Goal: Task Accomplishment & Management: Manage account settings

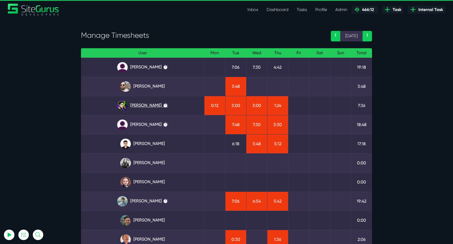
click at [140, 106] on link "Josh Carter ⏱️" at bounding box center [142, 105] width 115 height 10
click at [160, 201] on link "Matt Jones ⏱️" at bounding box center [142, 201] width 115 height 10
click at [153, 125] on link "Julianne Estras ⏱️" at bounding box center [142, 125] width 115 height 10
click at [132, 67] on link "[PERSON_NAME] ⏱️" at bounding box center [142, 67] width 115 height 10
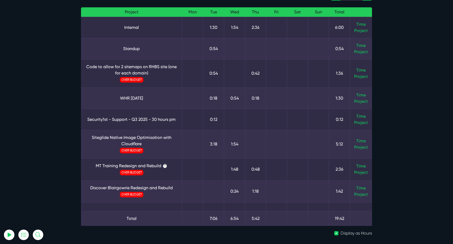
scroll to position [51, 0]
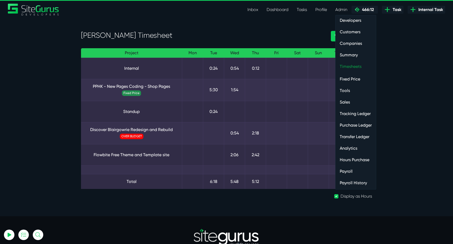
click at [354, 69] on link "Timesheets" at bounding box center [356, 66] width 40 height 10
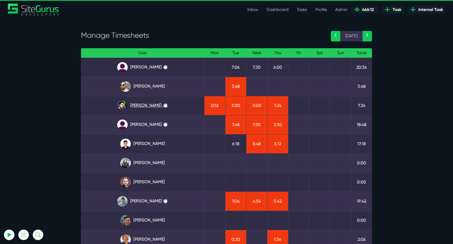
click at [157, 109] on link "[PERSON_NAME] ⏱️" at bounding box center [142, 105] width 115 height 10
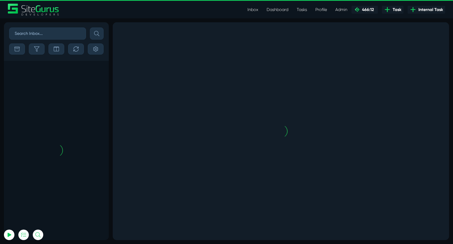
scroll to position [-1246, 0]
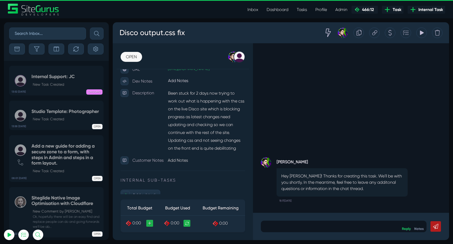
scroll to position [108, 0]
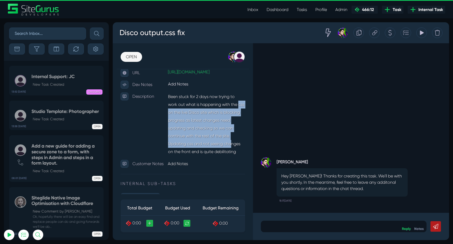
drag, startPoint x: 168, startPoint y: 118, endPoint x: 234, endPoint y: 152, distance: 74.1
click at [234, 152] on p "Been stuck for 2 days now trying to work out what is happening with the css on …" at bounding box center [206, 124] width 77 height 63
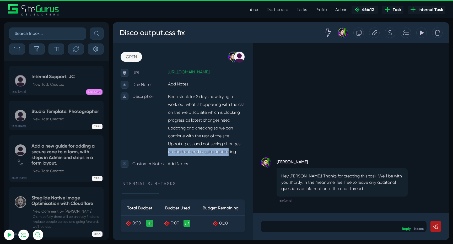
drag, startPoint x: 169, startPoint y: 156, endPoint x: 231, endPoint y: 156, distance: 62.4
click at [231, 156] on p "Been stuck for 2 days now trying to work out what is happening with the css on …" at bounding box center [206, 124] width 77 height 63
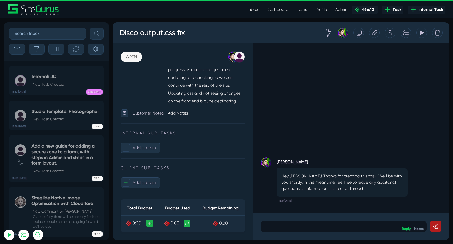
scroll to position [164, 0]
click at [74, 50] on icon "button" at bounding box center [75, 48] width 5 height 5
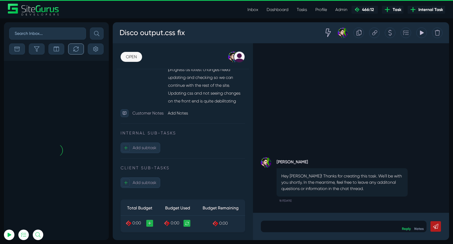
scroll to position [0, 0]
click at [34, 48] on icon "button" at bounding box center [36, 48] width 5 height 5
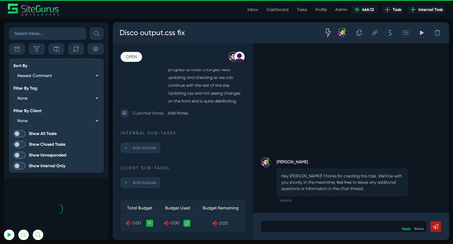
click at [19, 136] on span at bounding box center [19, 133] width 12 height 7
click at [0, 0] on input "Show All Tasks" at bounding box center [0, 0] width 0 height 0
click at [37, 48] on icon "button" at bounding box center [36, 48] width 5 height 5
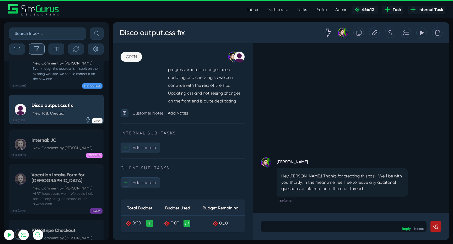
scroll to position [-20871, 0]
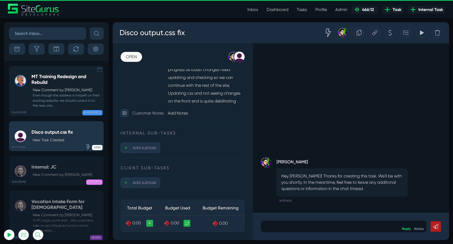
click at [58, 87] on div "MT Training Redesign and Rebuild New Comment by Robert Wakefield Even though th…" at bounding box center [65, 91] width 69 height 34
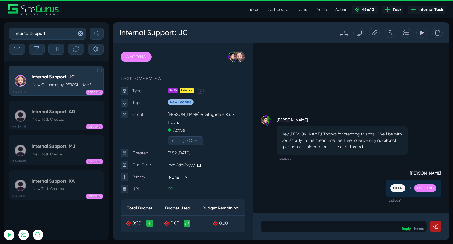
click at [78, 76] on h5 "Internal Support: JC" at bounding box center [61, 77] width 61 height 6
drag, startPoint x: 174, startPoint y: 33, endPoint x: 148, endPoint y: 32, distance: 26.2
click at [148, 32] on h3 "Internal Support: JC" at bounding box center [153, 33] width 69 height 14
click at [165, 31] on h3 "Internal Tasks: JC" at bounding box center [149, 33] width 60 height 14
copy h3 "Internal: JC"
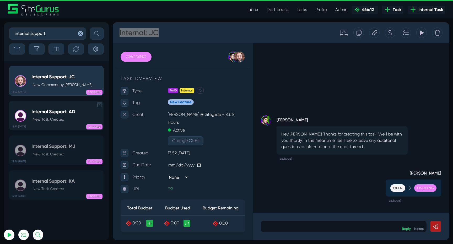
click at [70, 110] on h5 "Internal Support: AD" at bounding box center [53, 112] width 44 height 6
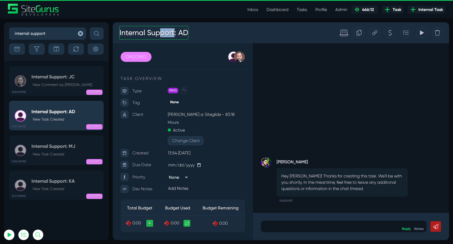
drag, startPoint x: 173, startPoint y: 35, endPoint x: 159, endPoint y: 34, distance: 14.5
click at [159, 34] on h3 "Internal Support: AD" at bounding box center [153, 33] width 69 height 14
click at [174, 33] on h3 "Internal Support: AD" at bounding box center [153, 33] width 69 height 14
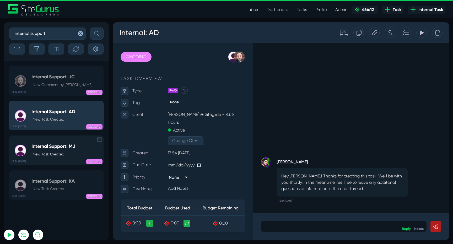
click at [69, 146] on h5 "Internal Support: MJ" at bounding box center [53, 147] width 44 height 6
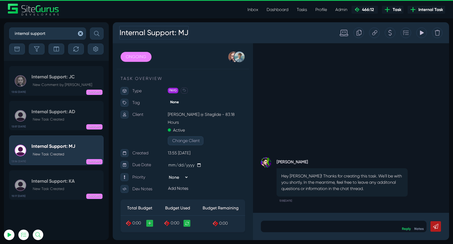
click at [169, 32] on h3 "Internal Support: MJ" at bounding box center [153, 33] width 69 height 14
click at [68, 175] on link "15:17 28 Aug Internal Support: KA New Task Created ONGOING" at bounding box center [56, 185] width 94 height 30
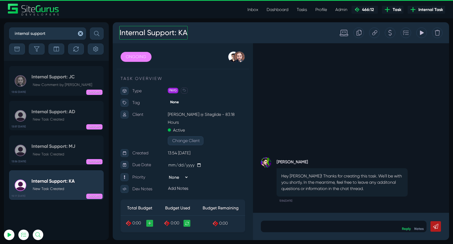
click at [175, 34] on h3 "Internal Support: KA" at bounding box center [153, 33] width 68 height 14
click at [284, 90] on div "Josh Carter Hey Luke! Thanks for creating this task. We'll be with you shortly.…" at bounding box center [351, 128] width 196 height 170
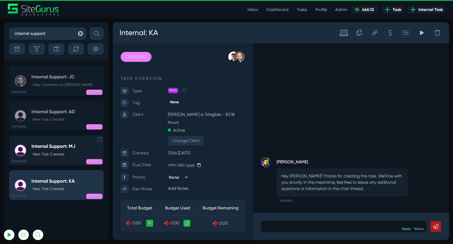
click at [58, 160] on div "ONGOING" at bounding box center [76, 160] width 52 height 5
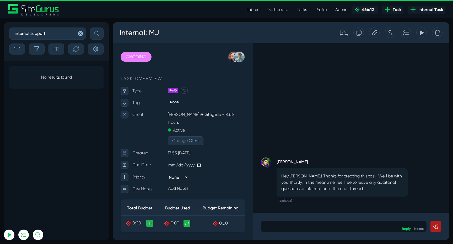
click at [57, 36] on input "internal support" at bounding box center [47, 34] width 77 height 12
type input "internal"
click at [90, 28] on button "submit" at bounding box center [97, 34] width 14 height 12
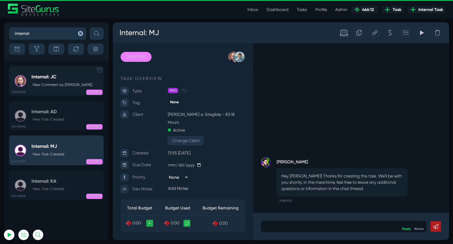
click at [54, 90] on div "ONGOING" at bounding box center [76, 91] width 52 height 5
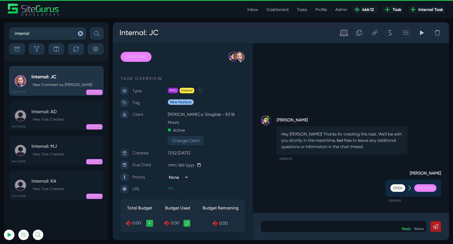
click at [377, 35] on div at bounding box center [374, 33] width 10 height 10
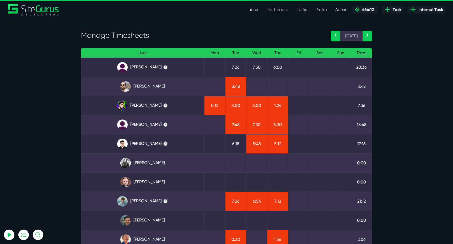
click at [399, 152] on section "Manage Timesheets ‹ [DATE] › User Mon Tue Wed Thu Fri Sat Sun Total [PERSON_NAM…" at bounding box center [226, 159] width 453 height 282
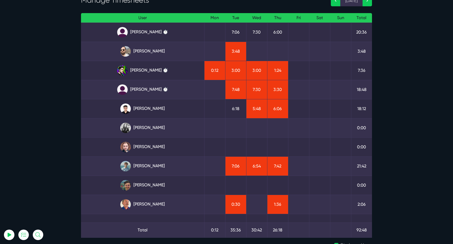
scroll to position [39, 0]
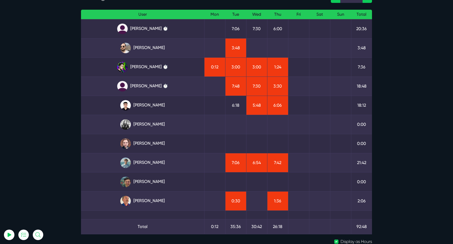
click at [409, 22] on section "Manage Timesheets ‹ [DATE] › User Mon Tue Wed Thu Fri Sat Sun Total [PERSON_NAM…" at bounding box center [226, 121] width 453 height 282
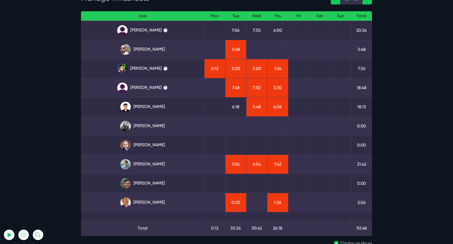
scroll to position [41, 0]
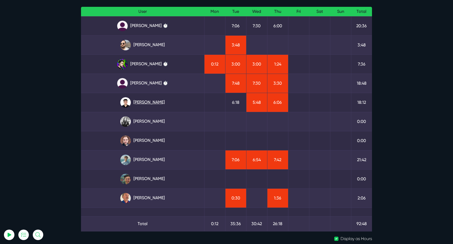
click at [149, 103] on link "Kevin Abelgas" at bounding box center [142, 102] width 115 height 10
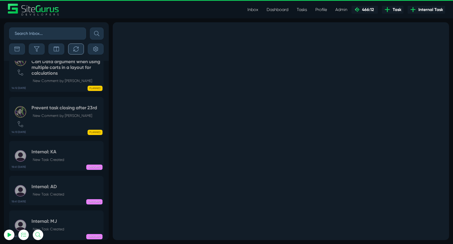
click at [73, 52] on button "button" at bounding box center [76, 49] width 16 height 11
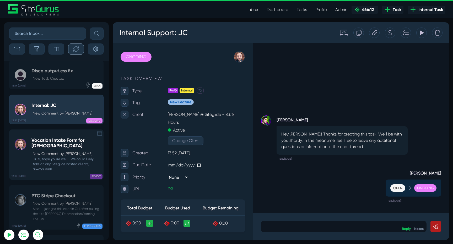
scroll to position [-20871, 0]
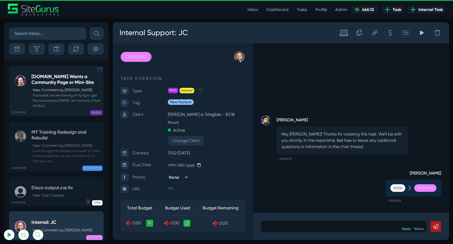
click at [54, 99] on small "If possible, we we thinking of trying to get this launched by [DATE]. Let me kn…" at bounding box center [65, 100] width 69 height 15
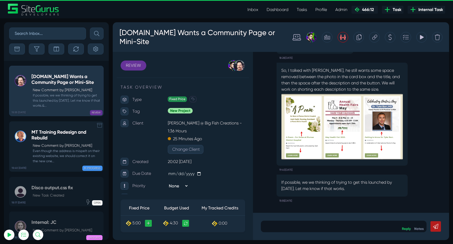
click at [64, 137] on h5 "MT Training Redesign and Rebuild" at bounding box center [65, 135] width 69 height 11
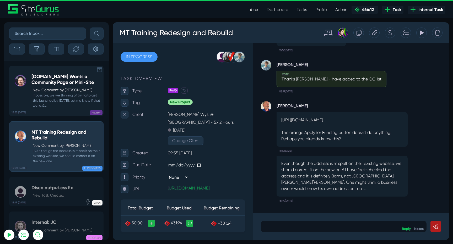
click at [61, 95] on small "If possible, we we thinking of trying to get this launched by [DATE]. Let me kn…" at bounding box center [65, 100] width 69 height 15
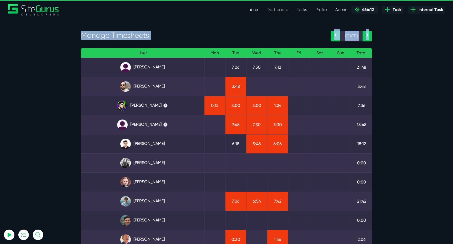
drag, startPoint x: 78, startPoint y: 39, endPoint x: 178, endPoint y: 42, distance: 99.7
click at [178, 42] on div "Manage Timesheets ‹ [DATE] › User Mon Tue Wed Thu Fri Sat Sun Total [PERSON_NAM…" at bounding box center [226, 159] width 299 height 257
drag, startPoint x: 160, startPoint y: 36, endPoint x: 81, endPoint y: 37, distance: 79.2
click at [81, 37] on h3 "Manage Timesheets" at bounding box center [202, 35] width 242 height 9
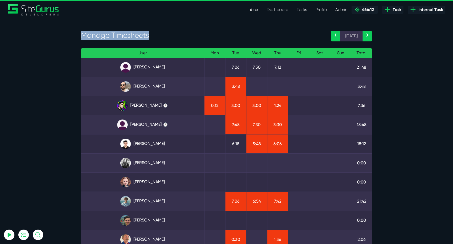
click at [81, 37] on h3 "Manage Timesheets" at bounding box center [202, 35] width 242 height 9
drag, startPoint x: 82, startPoint y: 35, endPoint x: 189, endPoint y: 35, distance: 106.5
click at [189, 35] on h3 "Manage Timesheets" at bounding box center [202, 35] width 242 height 9
click at [394, 117] on section "Manage Timesheets ‹ [DATE] › User Mon Tue Wed Thu Fri Sat Sun Total [PERSON_NAM…" at bounding box center [226, 159] width 453 height 282
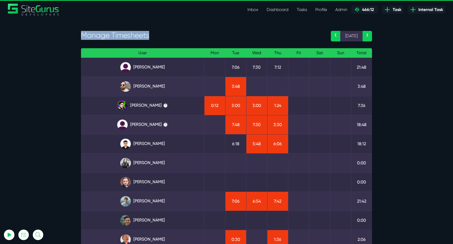
drag, startPoint x: 154, startPoint y: 35, endPoint x: 82, endPoint y: 35, distance: 72.4
click at [82, 35] on h3 "Manage Timesheets" at bounding box center [202, 35] width 242 height 9
drag, startPoint x: 80, startPoint y: 35, endPoint x: 158, endPoint y: 35, distance: 78.1
click at [158, 35] on div "Manage Timesheets" at bounding box center [202, 36] width 250 height 11
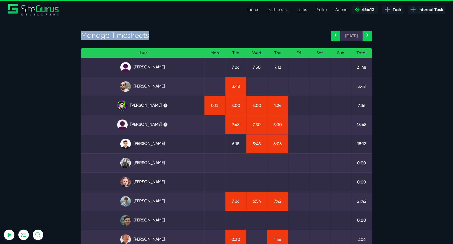
click at [158, 35] on h3 "Manage Timesheets" at bounding box center [202, 35] width 242 height 9
click at [422, 79] on section "Manage Timesheets ‹ 25 Aug › User Mon Tue Wed Thu Fri Sat Sun Total Angel Dagon…" at bounding box center [226, 159] width 453 height 282
drag, startPoint x: 154, startPoint y: 35, endPoint x: 72, endPoint y: 35, distance: 81.5
click at [72, 35] on section "Manage Timesheets ‹ 25 Aug › User Mon Tue Wed Thu Fri Sat Sun Total Angel Dagon…" at bounding box center [226, 159] width 453 height 282
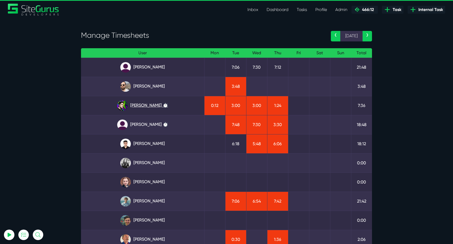
click at [152, 106] on link "[PERSON_NAME] ⏱️" at bounding box center [142, 105] width 115 height 10
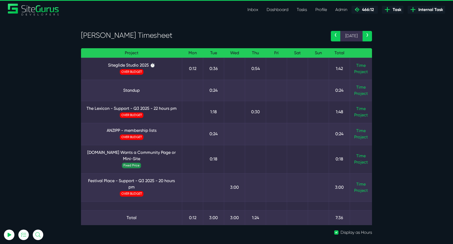
click at [364, 68] on td "Time Project" at bounding box center [361, 69] width 22 height 22
click at [363, 67] on link "Time" at bounding box center [360, 65] width 9 height 5
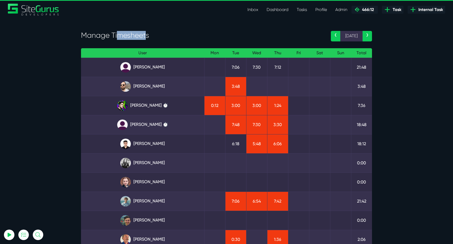
drag, startPoint x: 145, startPoint y: 37, endPoint x: 119, endPoint y: 37, distance: 26.2
click at [119, 37] on h3 "Manage Timesheets" at bounding box center [202, 35] width 242 height 9
drag, startPoint x: 152, startPoint y: 38, endPoint x: 83, endPoint y: 38, distance: 69.0
click at [83, 38] on h3 "Manage Timesheets" at bounding box center [202, 35] width 242 height 9
click at [93, 32] on h3 "Manage Timesheets" at bounding box center [202, 35] width 242 height 9
